Goal: Information Seeking & Learning: Find specific page/section

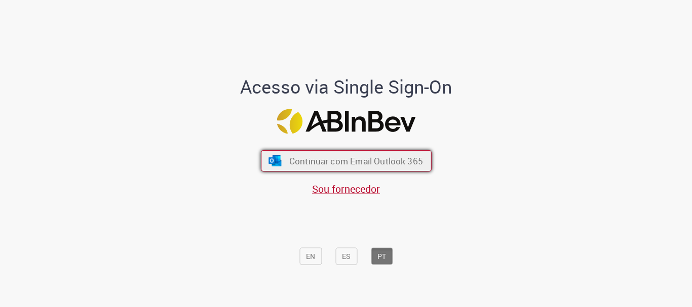
click at [340, 162] on span "Continuar com Email Outlook 365" at bounding box center [356, 161] width 134 height 12
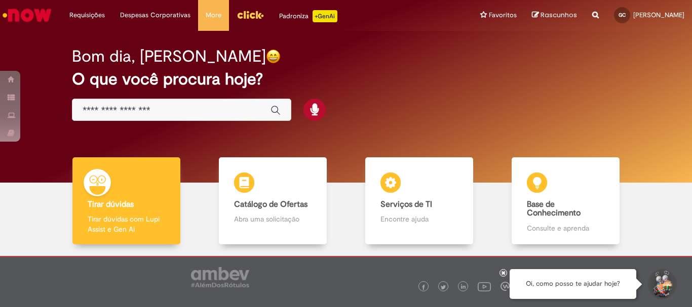
click at [122, 104] on div "Global" at bounding box center [181, 110] width 219 height 23
click at [126, 115] on input "Basta digitar aqui" at bounding box center [172, 111] width 178 height 12
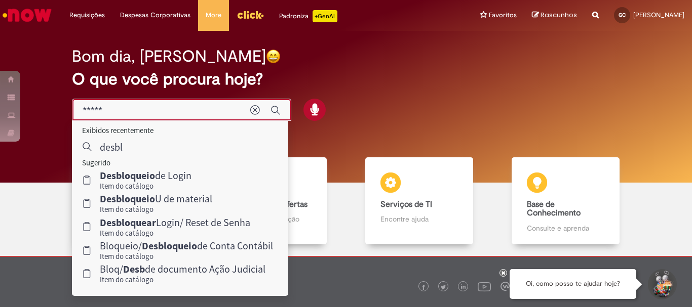
type input "******"
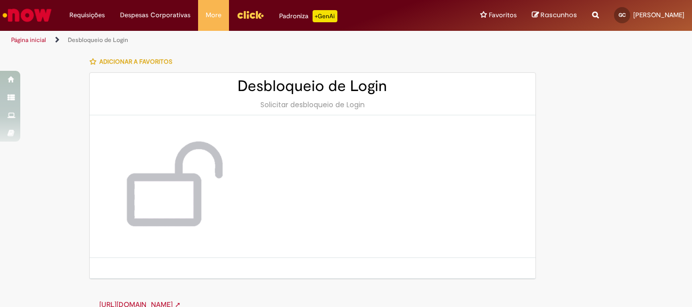
scroll to position [14, 0]
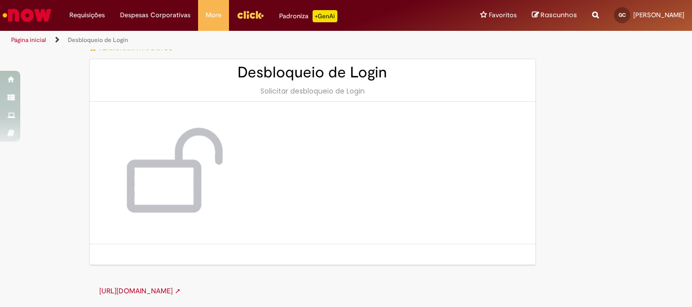
click at [181, 291] on link "http://cid.la.interbrew.net/itexpress/desbloqueioLogin.php ➚" at bounding box center [140, 291] width 82 height 9
click at [160, 295] on link "http://cid.la.interbrew.net/itexpress/desbloqueioLogin.php ➚" at bounding box center [140, 291] width 82 height 9
click at [60, 42] on li "Página inicial" at bounding box center [36, 40] width 56 height 19
click at [41, 36] on link "Página inicial" at bounding box center [28, 40] width 35 height 8
click at [56, 38] on icon "Trilhas de página" at bounding box center [54, 40] width 12 height 6
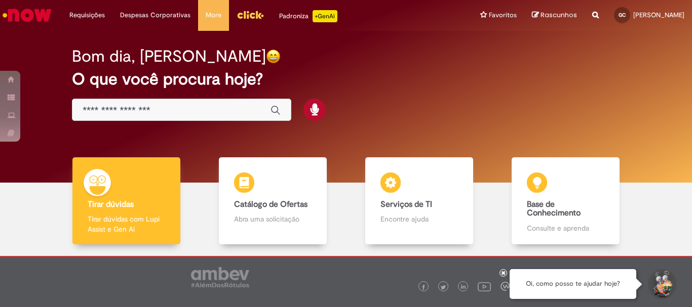
click at [130, 105] on input "Basta digitar aqui" at bounding box center [172, 111] width 178 height 12
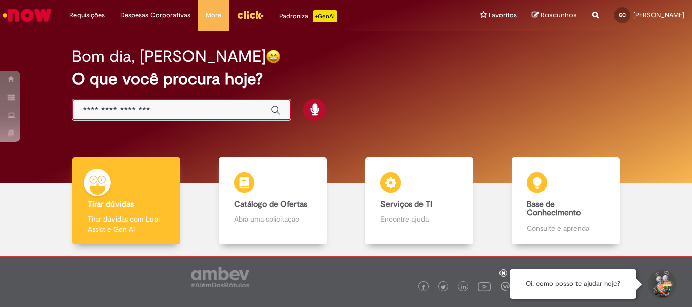
click at [131, 113] on input "Basta digitar aqui" at bounding box center [172, 111] width 178 height 12
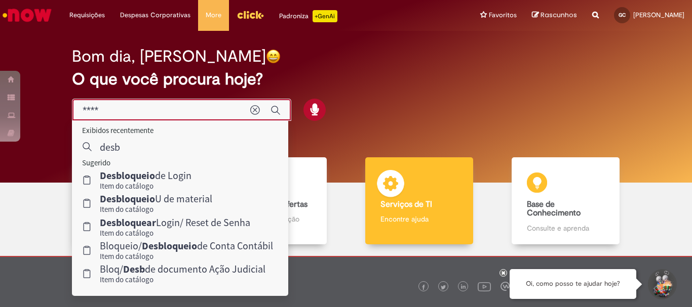
type input "****"
click at [445, 194] on div "Serviços de TI Serviços de TI Encontre ajuda" at bounding box center [418, 201] width 107 height 88
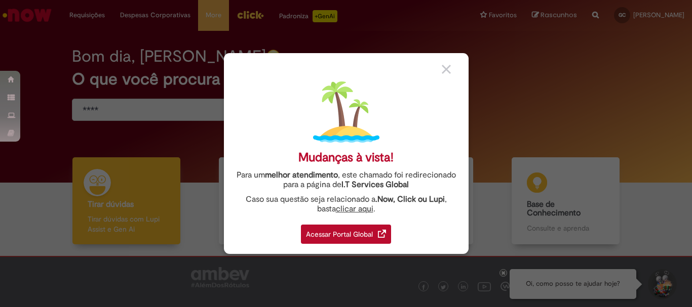
click at [375, 236] on div "Acessar Portal Global" at bounding box center [346, 234] width 90 height 19
